Goal: Navigation & Orientation: Understand site structure

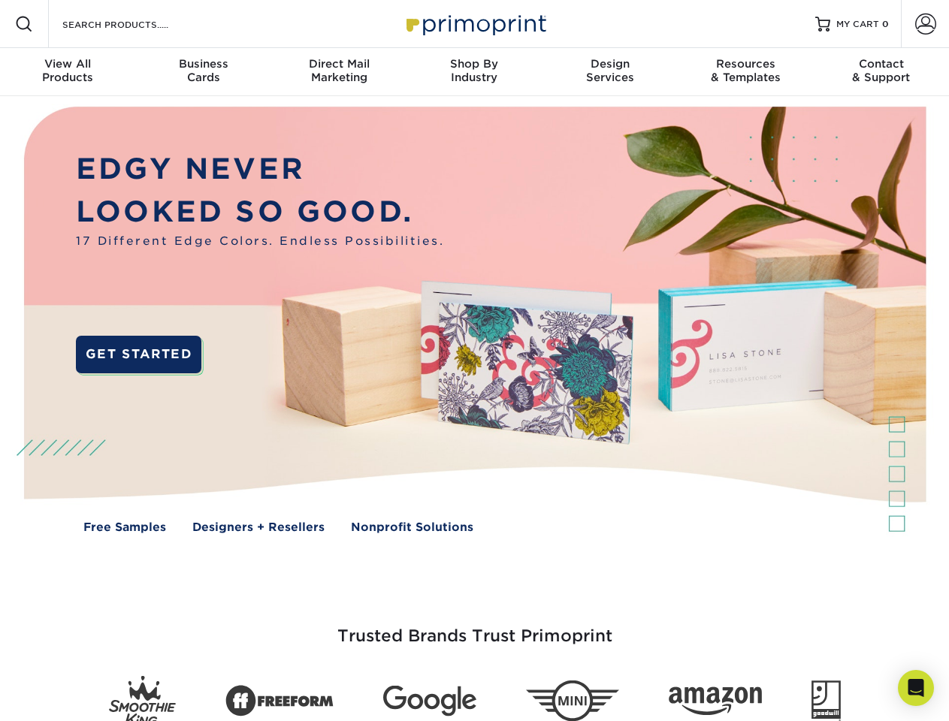
click at [474, 361] on img at bounding box center [474, 331] width 939 height 470
click at [24, 24] on span at bounding box center [24, 24] width 18 height 18
click at [925, 24] on span at bounding box center [925, 24] width 21 height 21
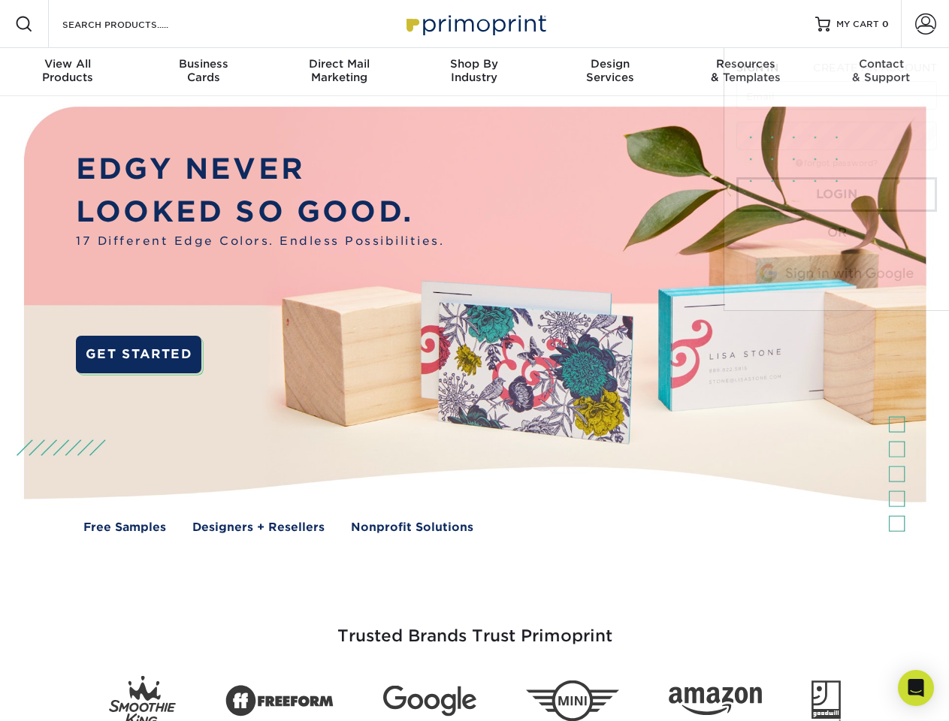
click at [68, 72] on div "View All Products" at bounding box center [67, 70] width 135 height 27
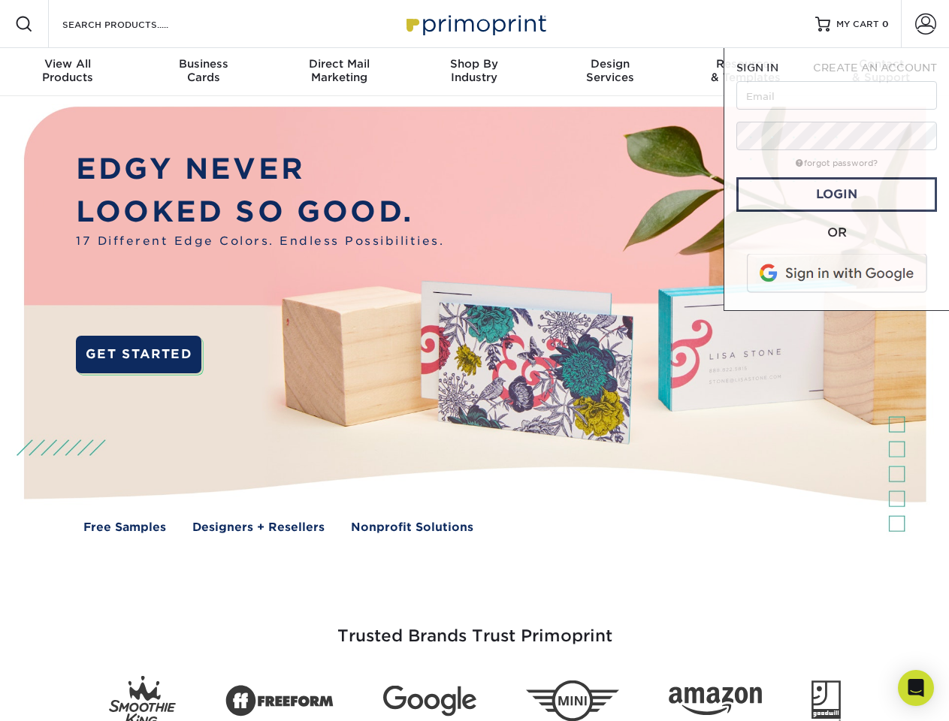
click at [203, 72] on div "Business Cards" at bounding box center [202, 70] width 135 height 27
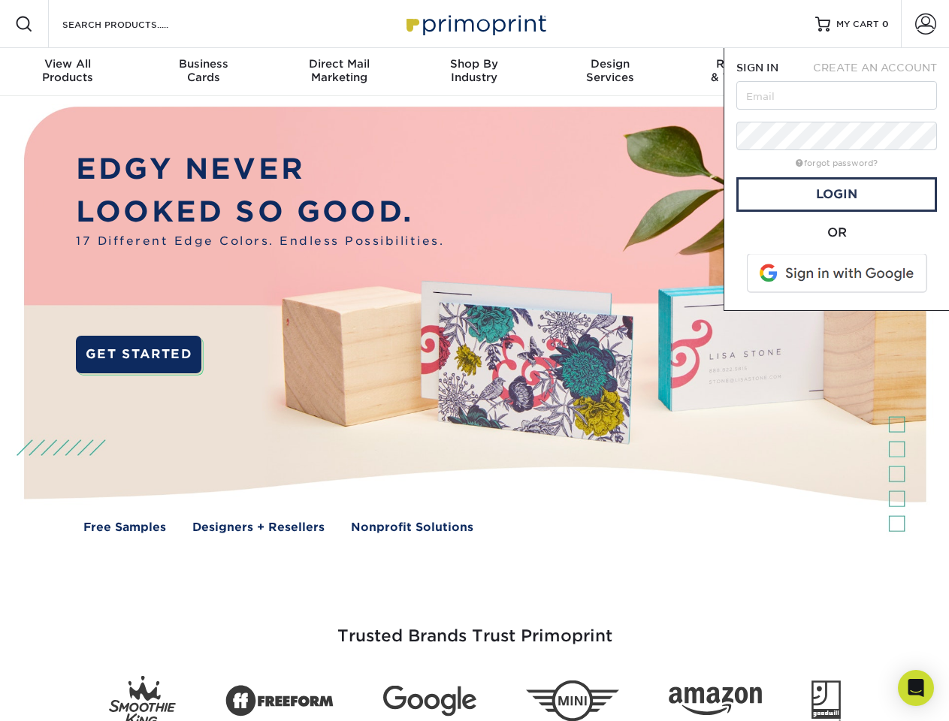
click at [339, 72] on div "Direct Mail Marketing" at bounding box center [338, 70] width 135 height 27
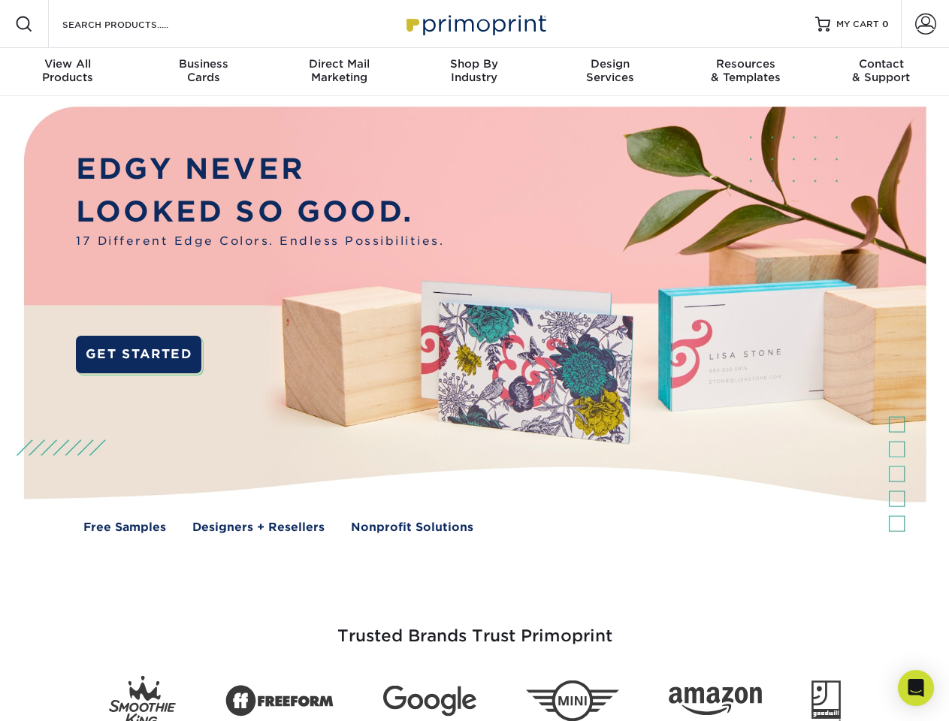
click at [474, 72] on div "Shop By Industry" at bounding box center [474, 70] width 135 height 27
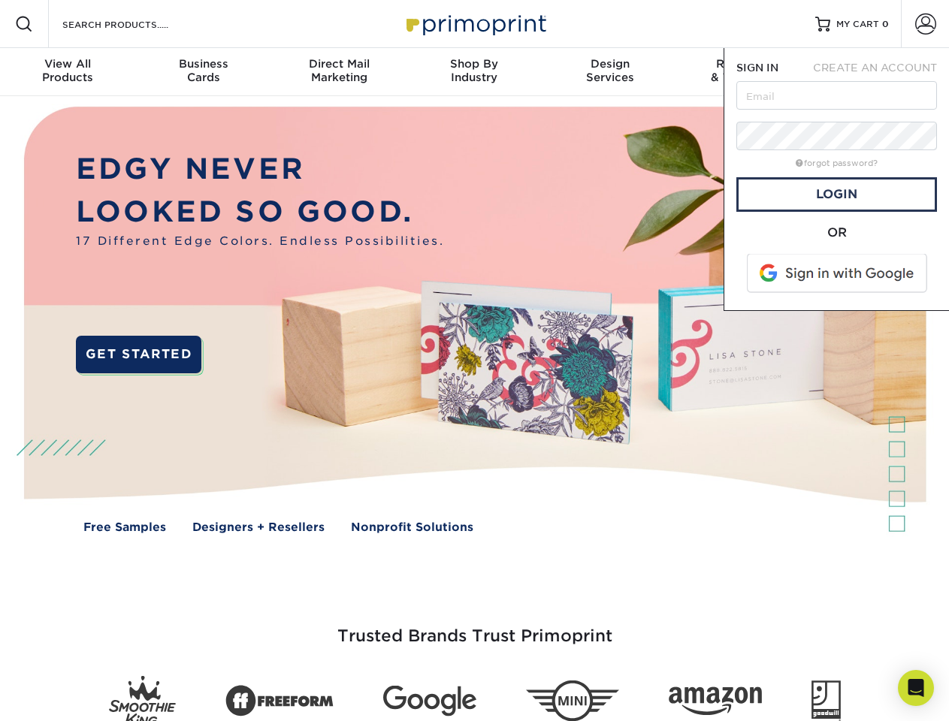
click at [610, 72] on div "Design Services" at bounding box center [610, 70] width 135 height 27
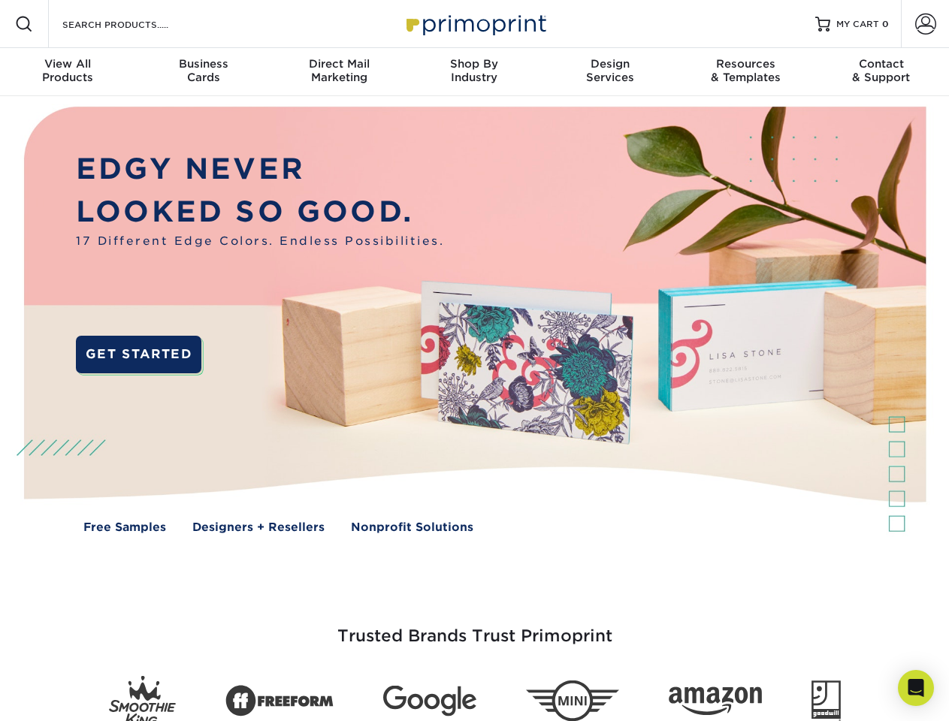
click at [745, 72] on span "SIGN IN" at bounding box center [757, 68] width 42 height 12
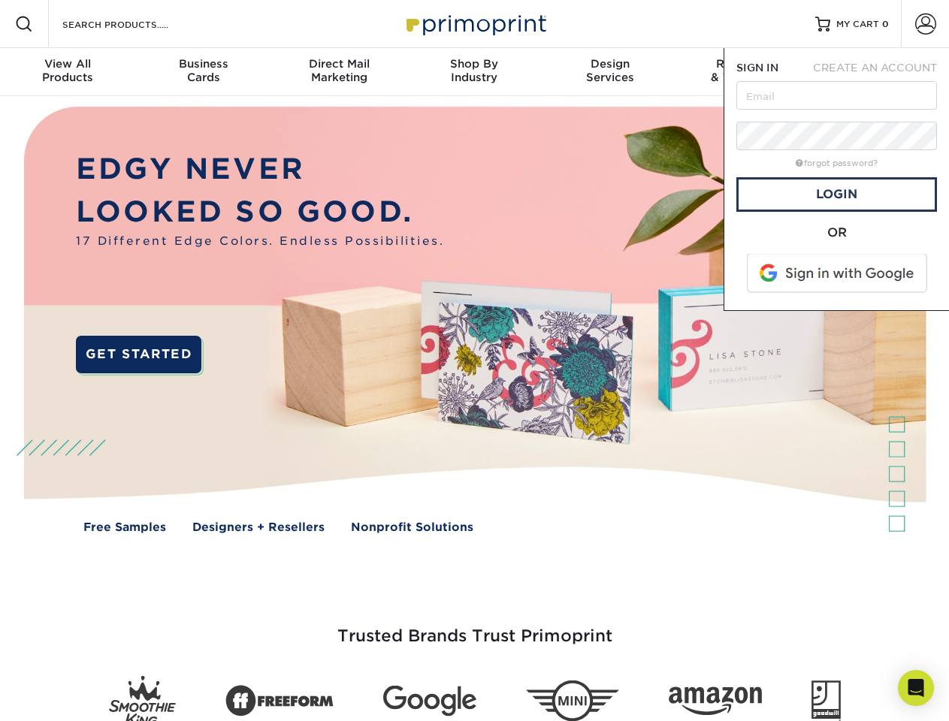
click at [881, 72] on div "Contact & Support" at bounding box center [881, 70] width 135 height 27
